Goal: Find specific page/section: Find specific page/section

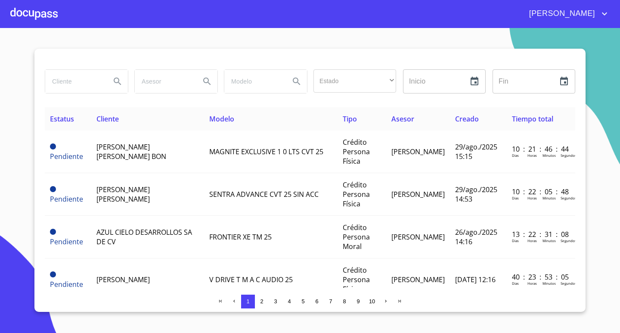
click at [77, 80] on input "search" at bounding box center [74, 81] width 59 height 23
type input "francisco"
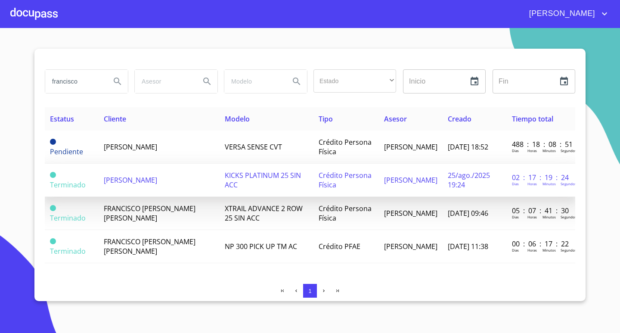
click at [192, 185] on td "[PERSON_NAME]" at bounding box center [159, 180] width 121 height 33
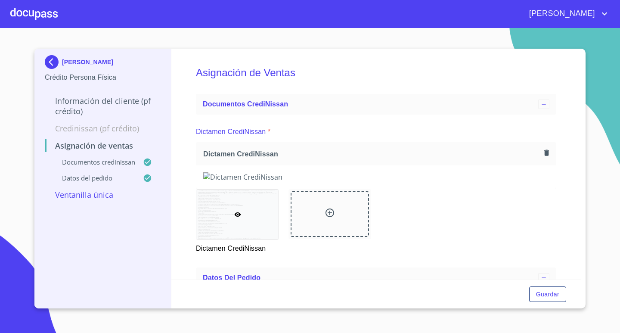
click at [28, 10] on div at bounding box center [33, 14] width 47 height 28
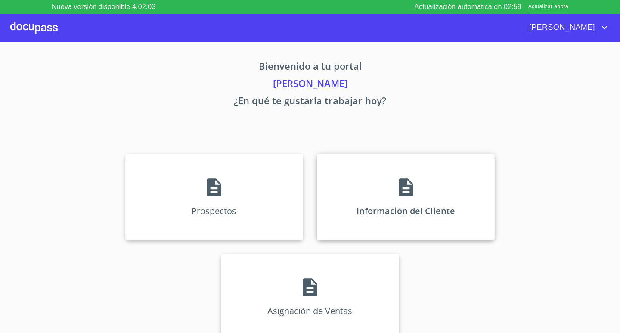
click at [385, 205] on p "Información del Cliente" at bounding box center [405, 211] width 99 height 12
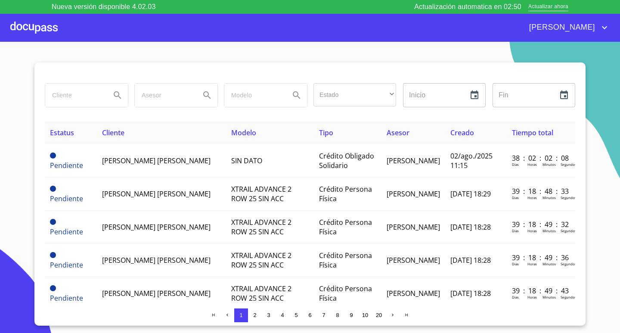
click at [69, 98] on input "search" at bounding box center [74, 95] width 59 height 23
type input "francisco"
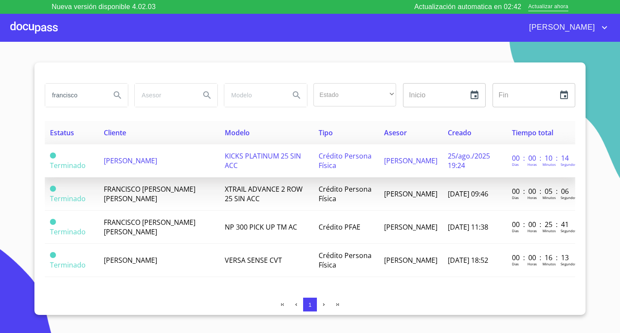
click at [157, 162] on span "[PERSON_NAME]" at bounding box center [130, 160] width 53 height 9
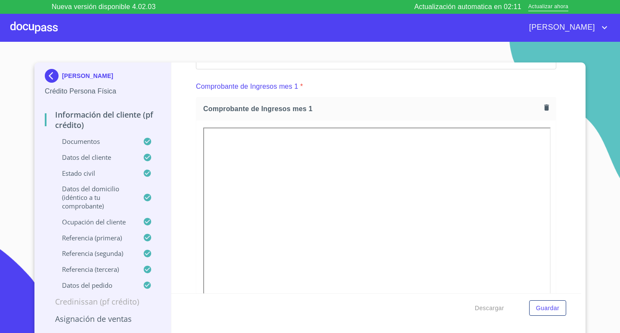
scroll to position [848, 0]
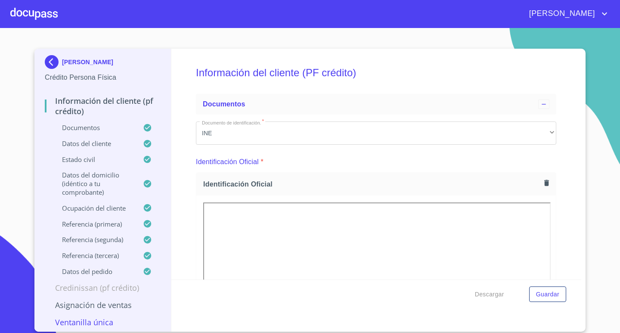
click at [601, 114] on section "FRANCISCO LOPEZ SANCHEZ Crédito Persona Física Información del cliente (PF créd…" at bounding box center [310, 180] width 620 height 305
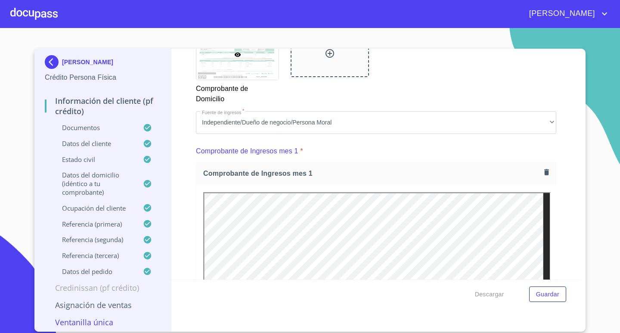
scroll to position [861, 0]
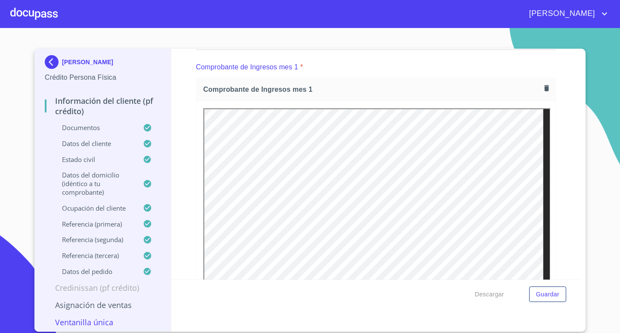
click at [274, 293] on div "Descargar Guardar" at bounding box center [376, 293] width 410 height 29
